Goal: Transaction & Acquisition: Purchase product/service

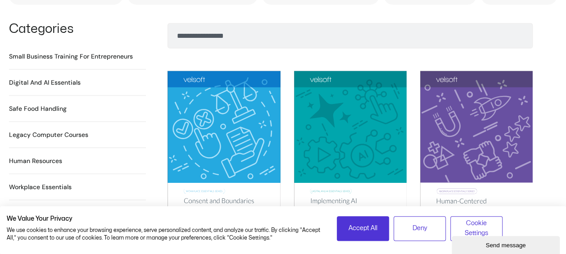
scroll to position [663, 0]
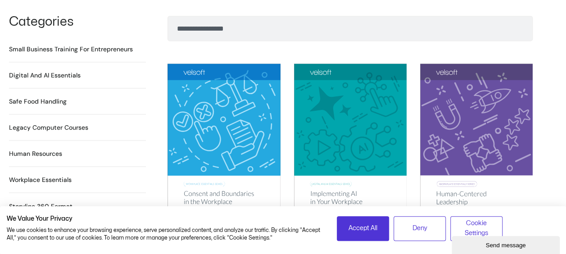
click at [123, 45] on h2 "Small Business Training for Entrepreneurs 22 Products" at bounding box center [71, 49] width 124 height 9
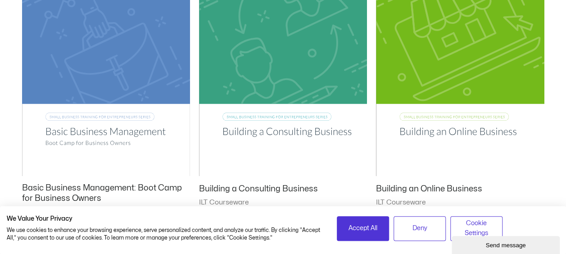
scroll to position [227, 0]
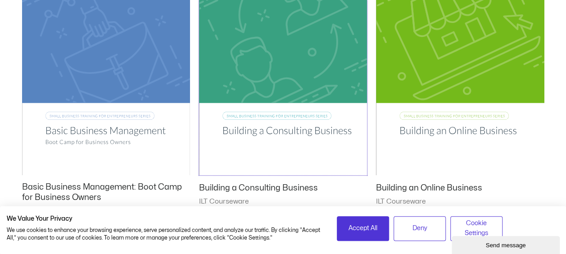
click at [237, 140] on img at bounding box center [283, 56] width 168 height 238
